Goal: Task Accomplishment & Management: Complete application form

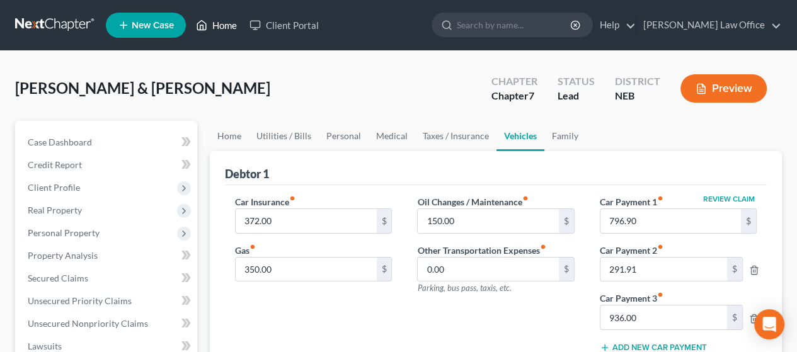
click at [212, 20] on link "Home" at bounding box center [217, 25] width 54 height 23
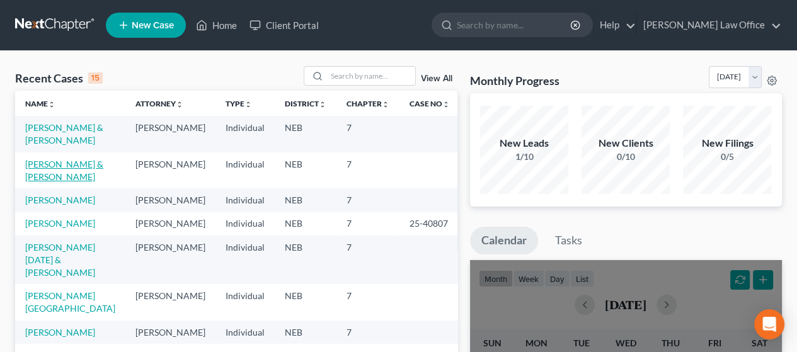
click at [46, 165] on link "[PERSON_NAME] & [PERSON_NAME]" at bounding box center [64, 170] width 78 height 23
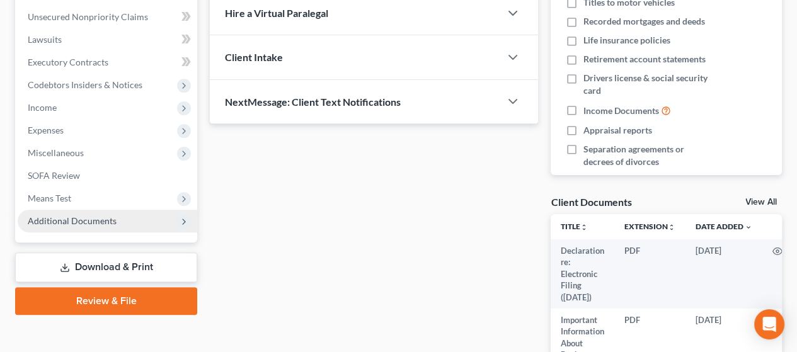
scroll to position [315, 0]
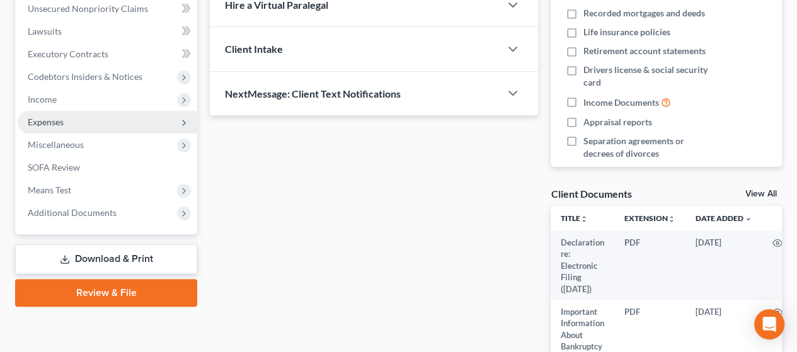
click at [91, 117] on span "Expenses" at bounding box center [108, 122] width 180 height 23
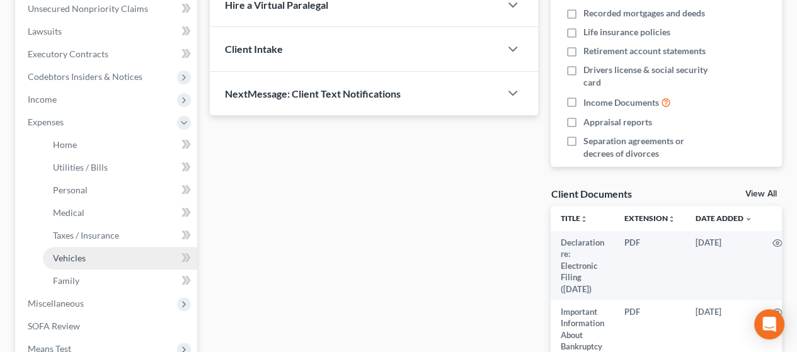
click at [114, 257] on link "Vehicles" at bounding box center [120, 258] width 154 height 23
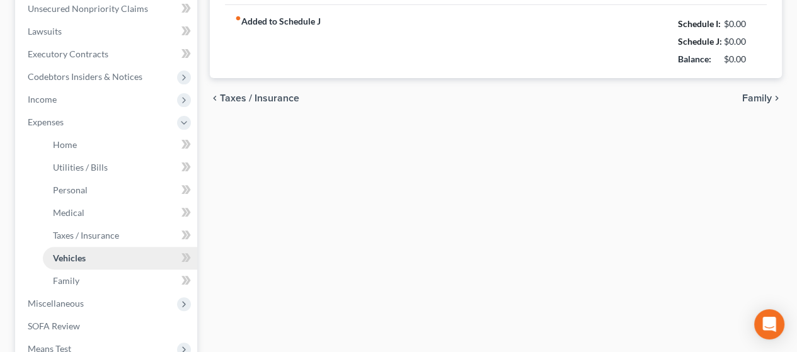
type input "383.33"
type input "500.00"
type input "100.00"
type input "0.00"
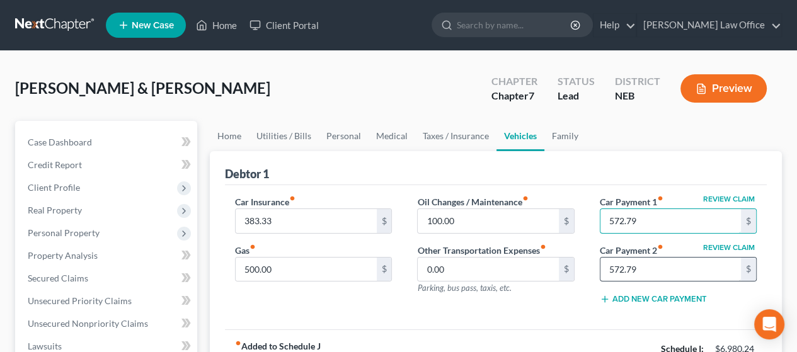
type input "572.79"
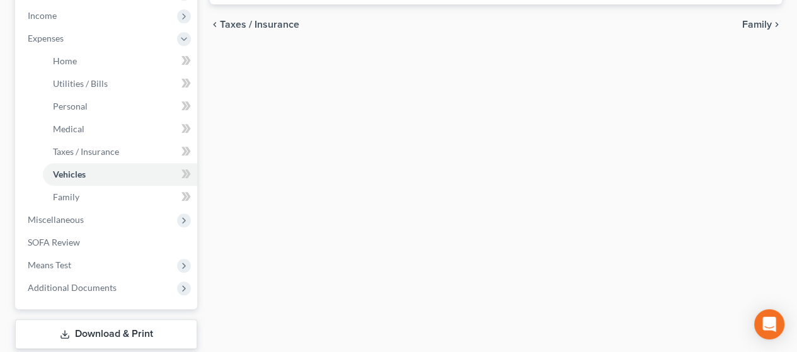
scroll to position [286, 0]
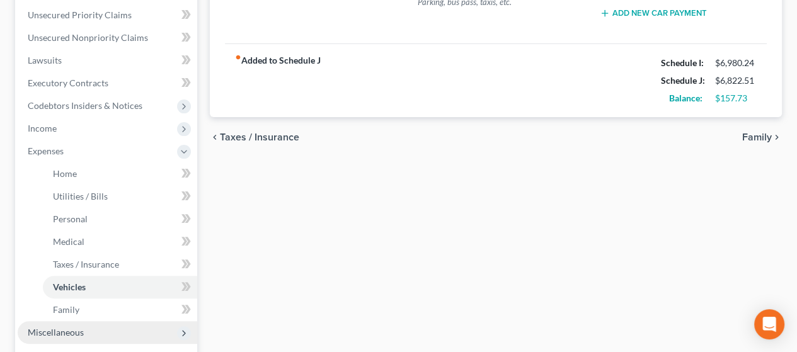
type input "210.91"
click at [112, 328] on span "Miscellaneous" at bounding box center [108, 333] width 180 height 23
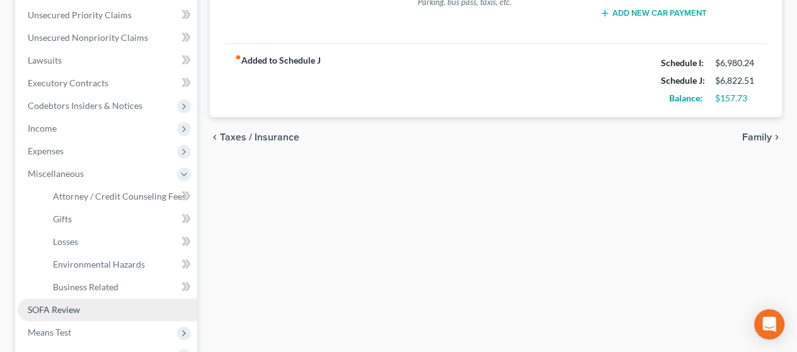
click at [95, 307] on link "SOFA Review" at bounding box center [108, 310] width 180 height 23
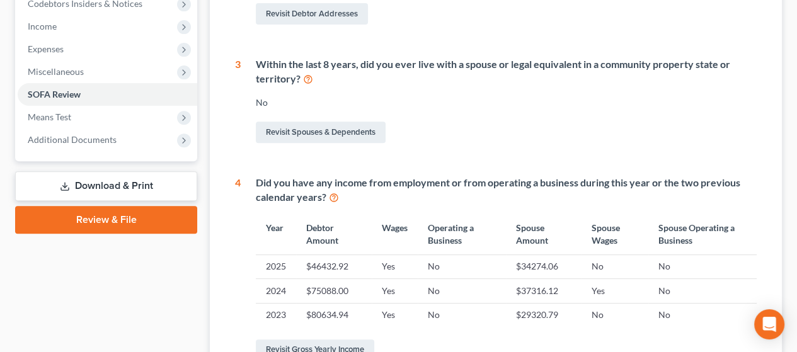
scroll to position [504, 0]
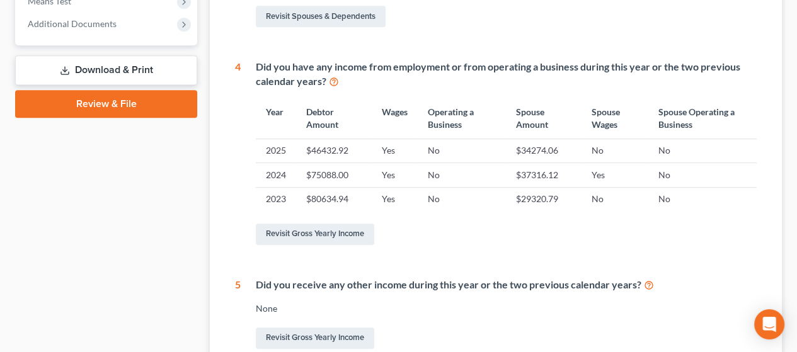
click at [141, 65] on link "Download & Print" at bounding box center [106, 70] width 182 height 30
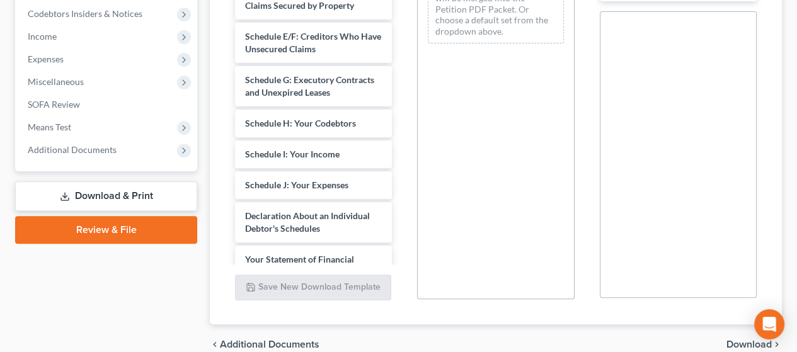
scroll to position [252, 0]
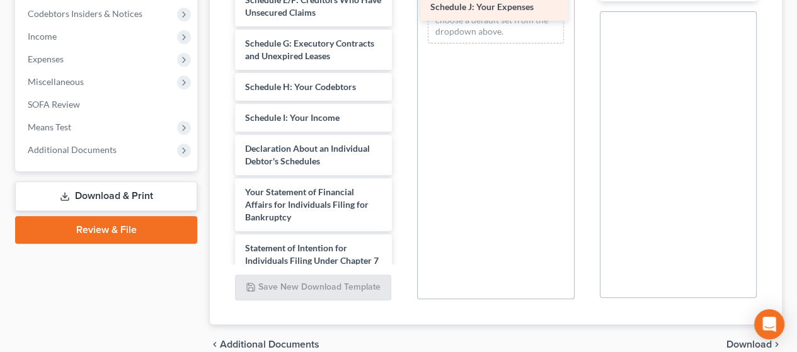
drag, startPoint x: 311, startPoint y: 185, endPoint x: 497, endPoint y: 6, distance: 257.3
click at [402, 6] on div "Schedule J: Your Expenses Declaration re: Electronic Filing ([DATE]) Important …" at bounding box center [313, 80] width 177 height 823
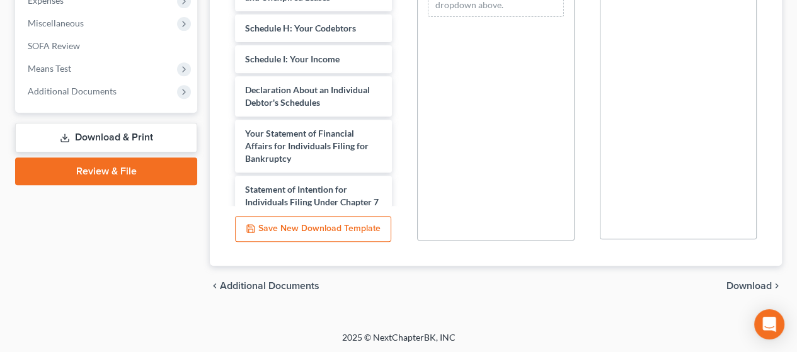
scroll to position [438, 0]
click at [752, 279] on div "chevron_left Additional Documents Download chevron_right" at bounding box center [496, 285] width 572 height 40
click at [753, 281] on span "Download" at bounding box center [749, 286] width 45 height 10
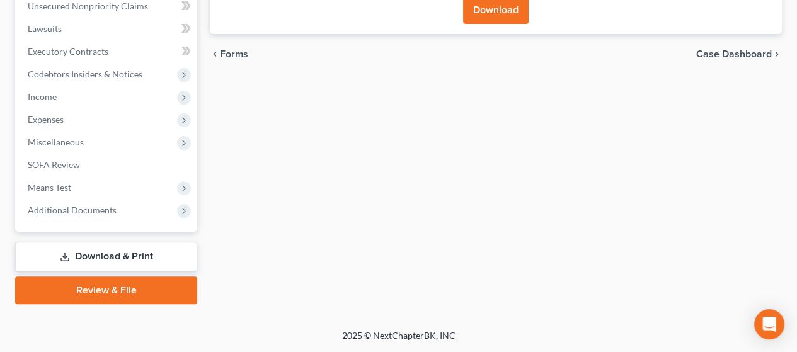
scroll to position [316, 0]
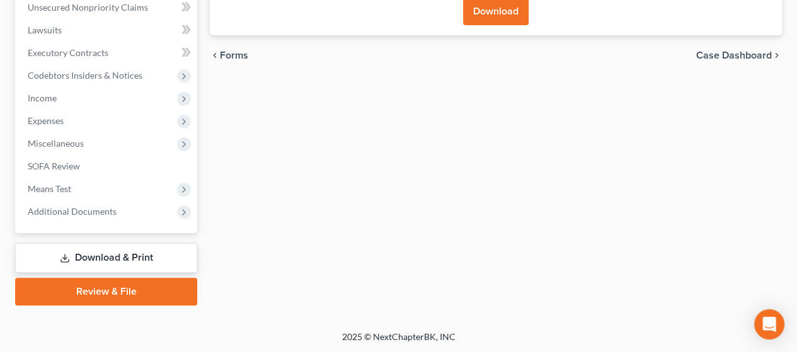
click at [494, 14] on button "Download" at bounding box center [496, 11] width 66 height 28
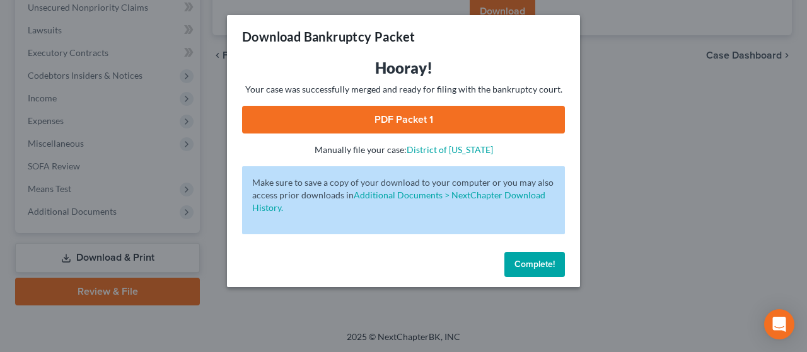
click at [470, 113] on link "PDF Packet 1" at bounding box center [403, 120] width 323 height 28
drag, startPoint x: 543, startPoint y: 259, endPoint x: 581, endPoint y: 228, distance: 48.8
click at [543, 259] on span "Complete!" at bounding box center [534, 264] width 40 height 11
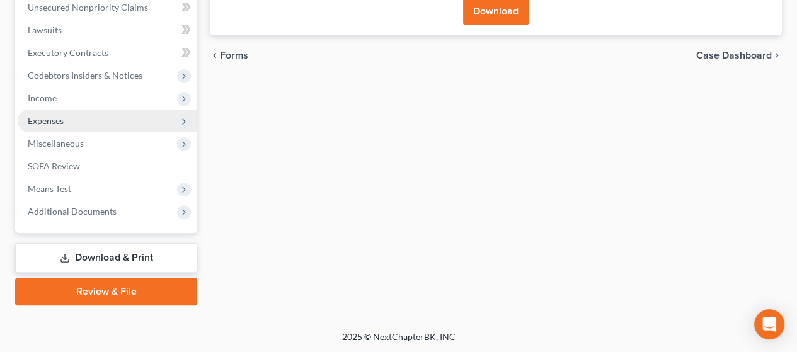
click at [70, 117] on span "Expenses" at bounding box center [108, 121] width 180 height 23
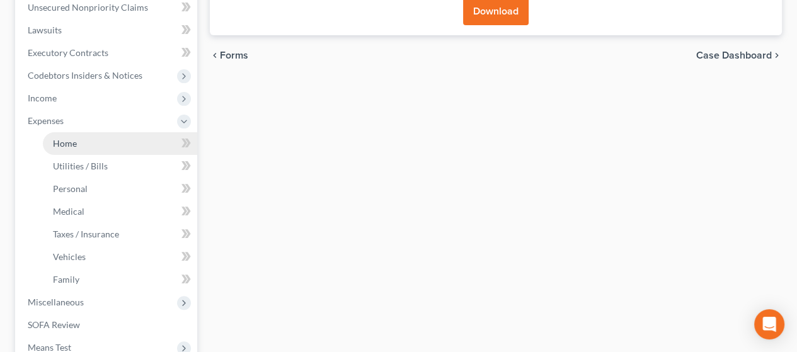
click at [72, 145] on span "Home" at bounding box center [65, 143] width 24 height 11
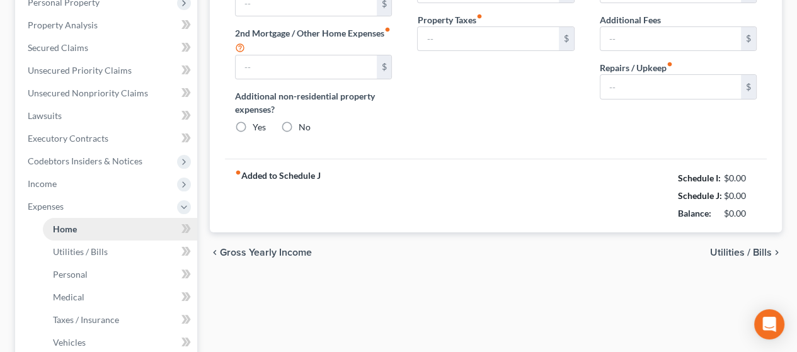
type input "798.48"
type input "0.00"
radio input "true"
type input "0.00"
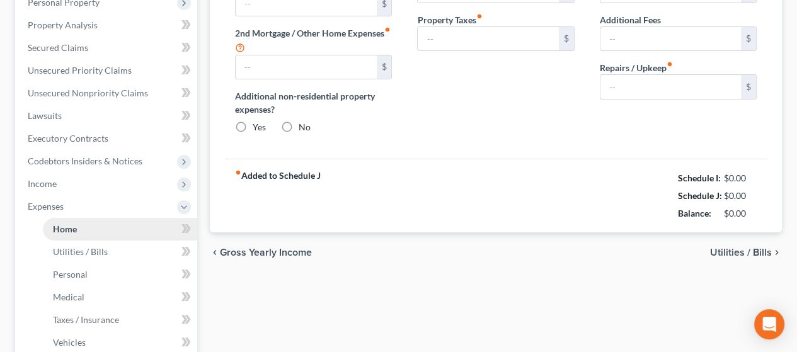
type input "0.00"
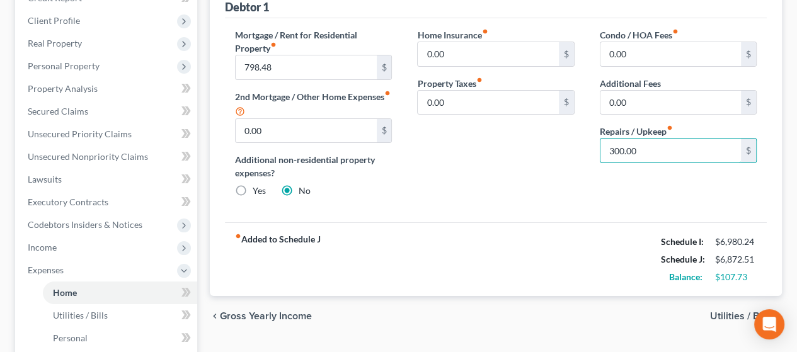
scroll to position [189, 0]
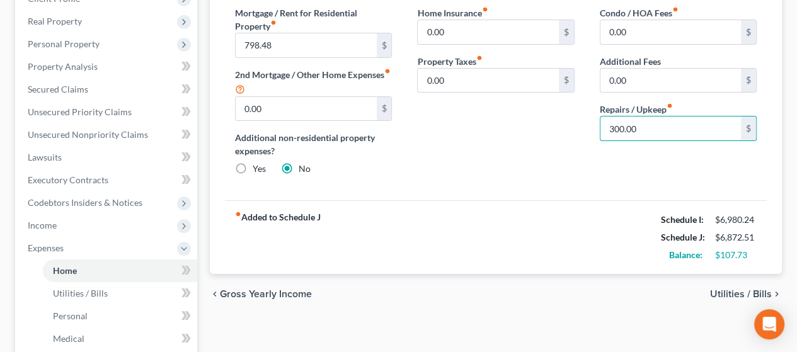
type input "300.00"
click at [726, 289] on span "Utilities / Bills" at bounding box center [741, 294] width 62 height 10
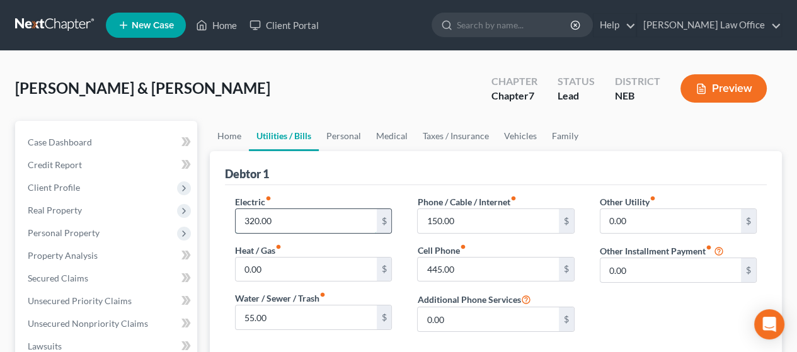
click at [257, 216] on input "320.00" at bounding box center [306, 221] width 141 height 24
type input "375.00"
click at [615, 300] on div "Other Utility fiber_manual_record 0.00 $ Other Installment Payment fiber_manual…" at bounding box center [679, 268] width 182 height 147
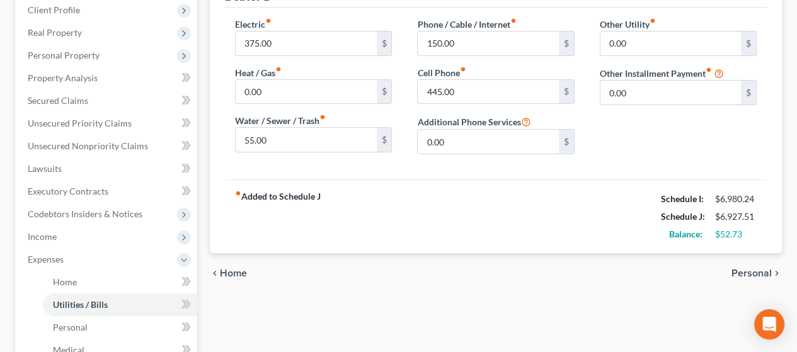
scroll to position [189, 0]
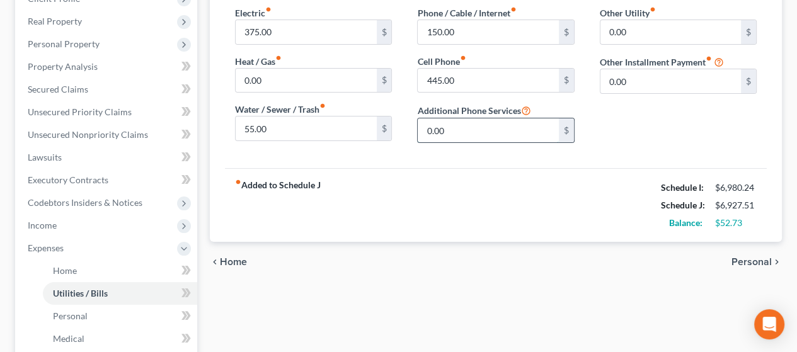
click at [479, 141] on input "0.00" at bounding box center [488, 131] width 141 height 24
drag, startPoint x: 511, startPoint y: 169, endPoint x: 517, endPoint y: 165, distance: 7.7
click at [513, 168] on div "fiber_manual_record Added to Schedule J Schedule I: $6,980.24 Schedule J: $6,92…" at bounding box center [496, 205] width 542 height 74
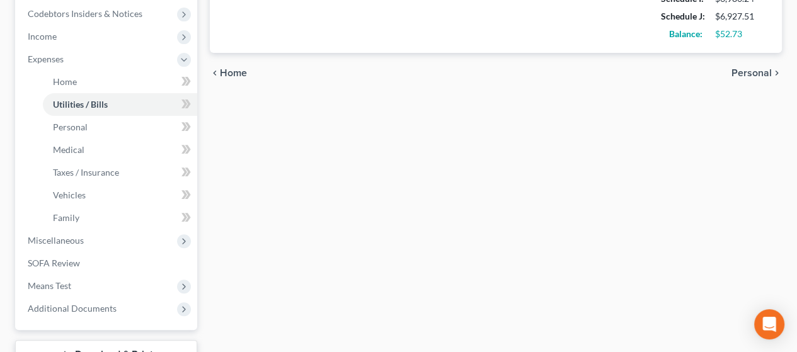
scroll to position [475, 0]
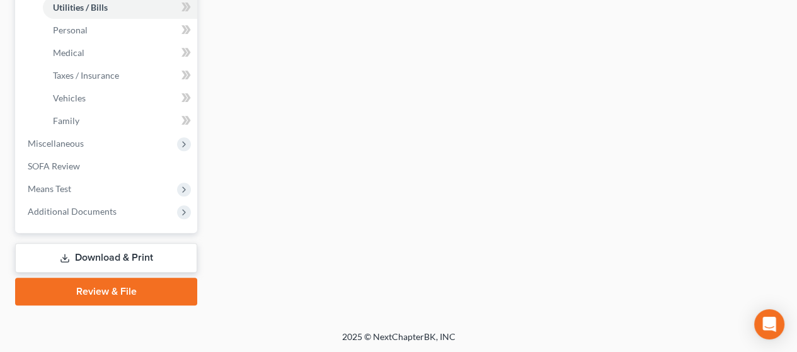
click at [152, 254] on link "Download & Print" at bounding box center [106, 258] width 182 height 30
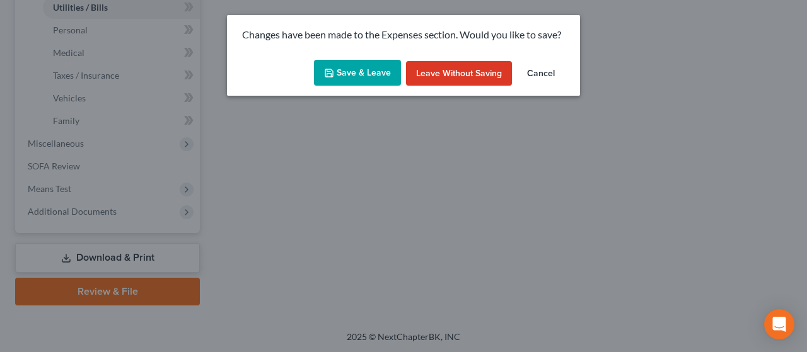
click at [368, 68] on button "Save & Leave" at bounding box center [357, 73] width 87 height 26
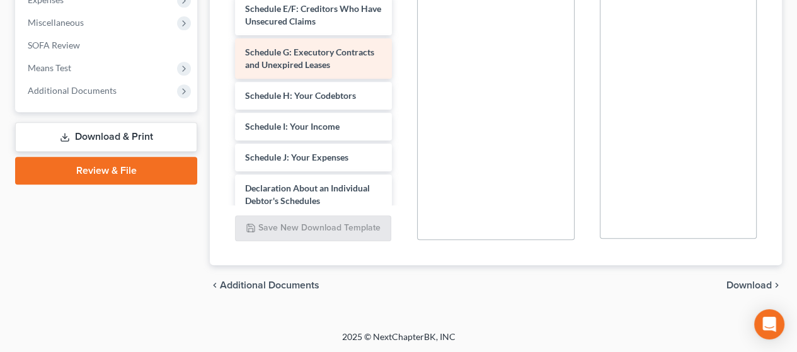
scroll to position [252, 0]
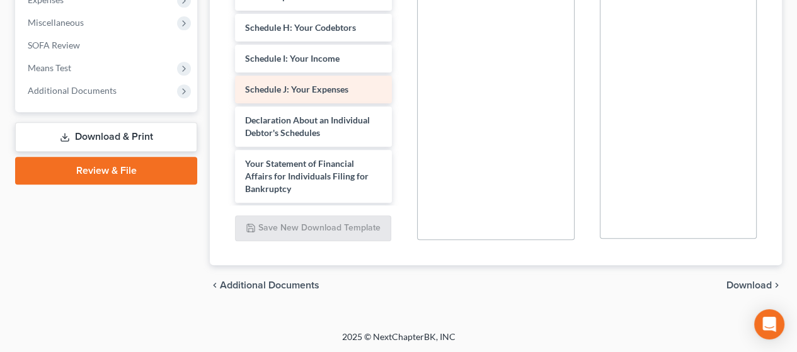
click at [313, 95] on span "Schedule J: Your Expenses" at bounding box center [296, 89] width 103 height 11
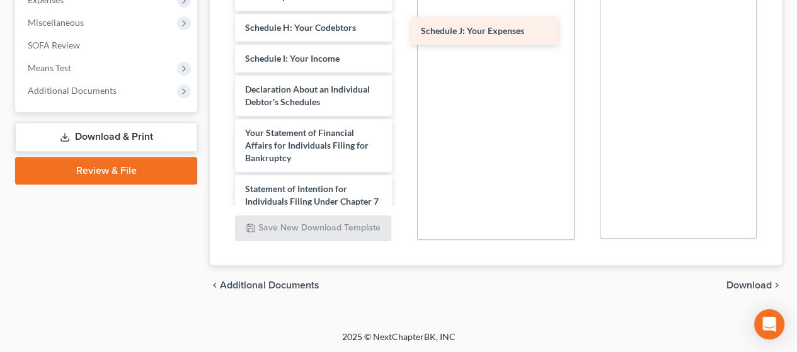
drag, startPoint x: 313, startPoint y: 125, endPoint x: 489, endPoint y: 30, distance: 200.0
click at [402, 30] on div "Schedule J: Your Expenses Declaration re: Electronic Filing ([DATE]) Important …" at bounding box center [313, 21] width 177 height 823
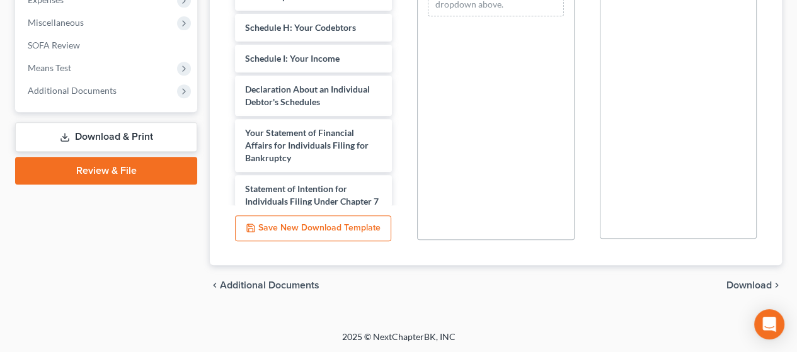
click at [751, 281] on span "Download" at bounding box center [749, 286] width 45 height 10
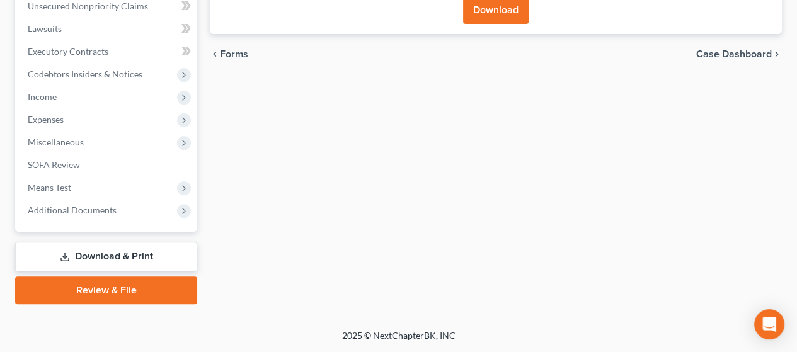
scroll to position [316, 0]
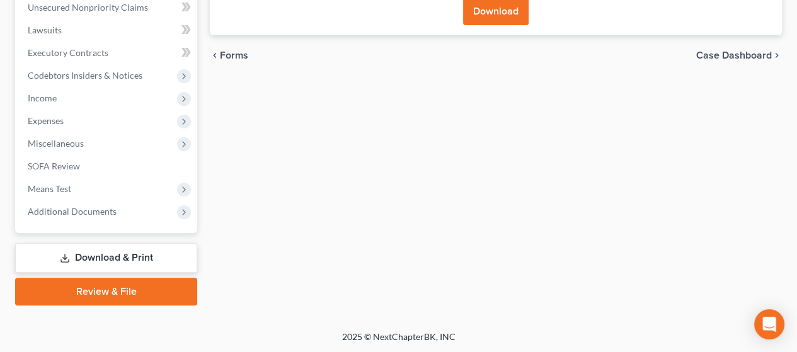
click at [493, 7] on button "Download" at bounding box center [496, 11] width 66 height 28
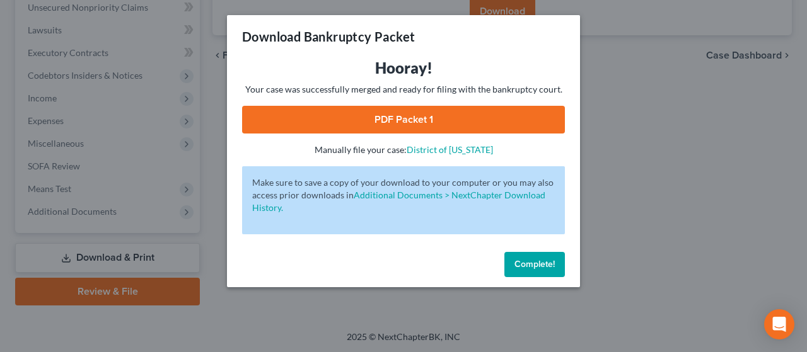
click at [485, 120] on link "PDF Packet 1" at bounding box center [403, 120] width 323 height 28
click at [533, 269] on span "Complete!" at bounding box center [534, 264] width 40 height 11
